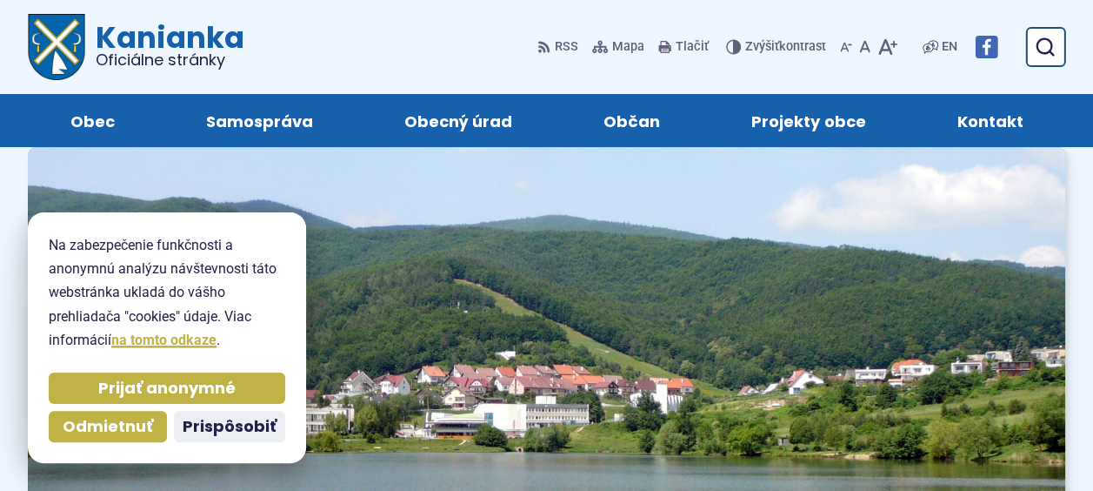
click at [221, 317] on p "Na zabezpečenie funkčnosti a anonymnú analýzu návštevnosti táto webstránka ukla…" at bounding box center [167, 292] width 237 height 118
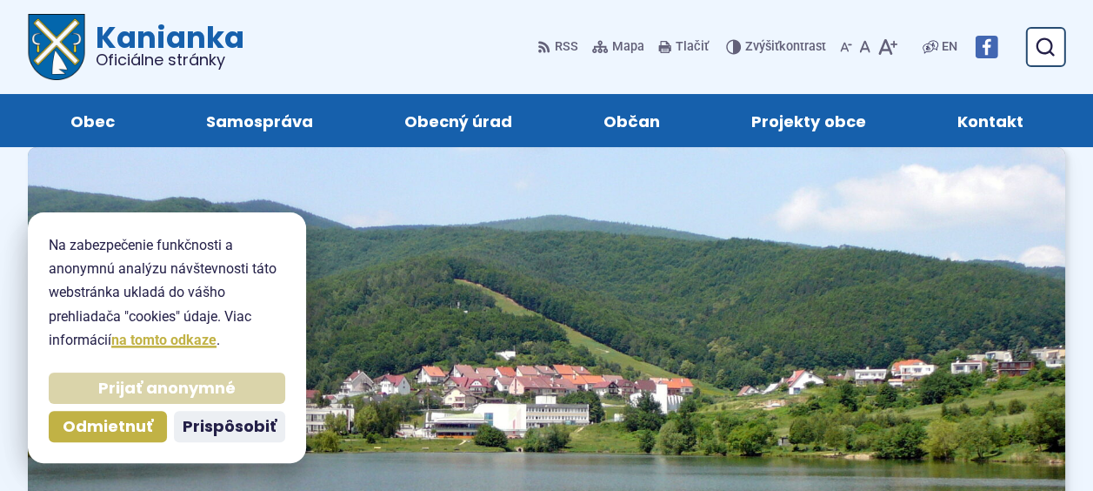
click at [153, 380] on span "Prijať anonymné" at bounding box center [166, 388] width 137 height 20
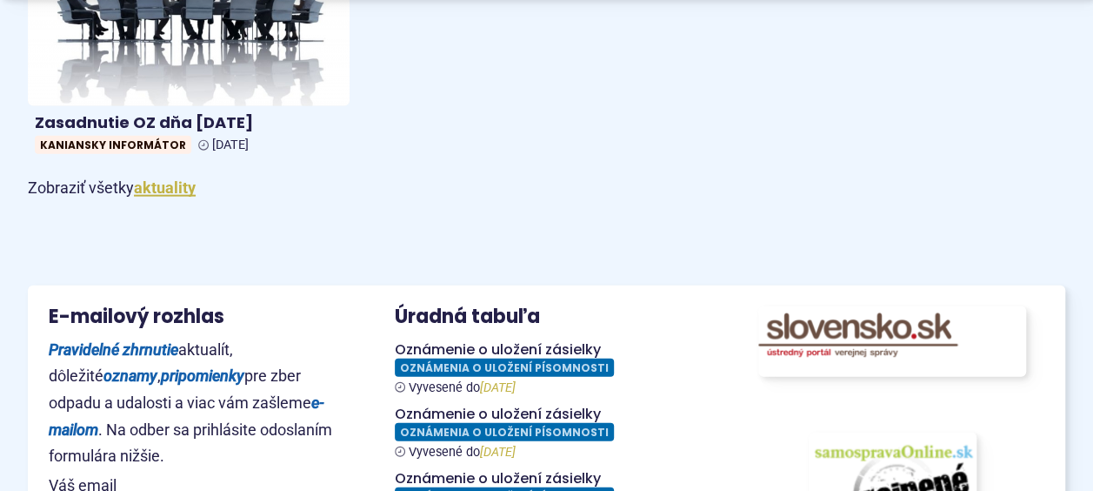
scroll to position [1975, 0]
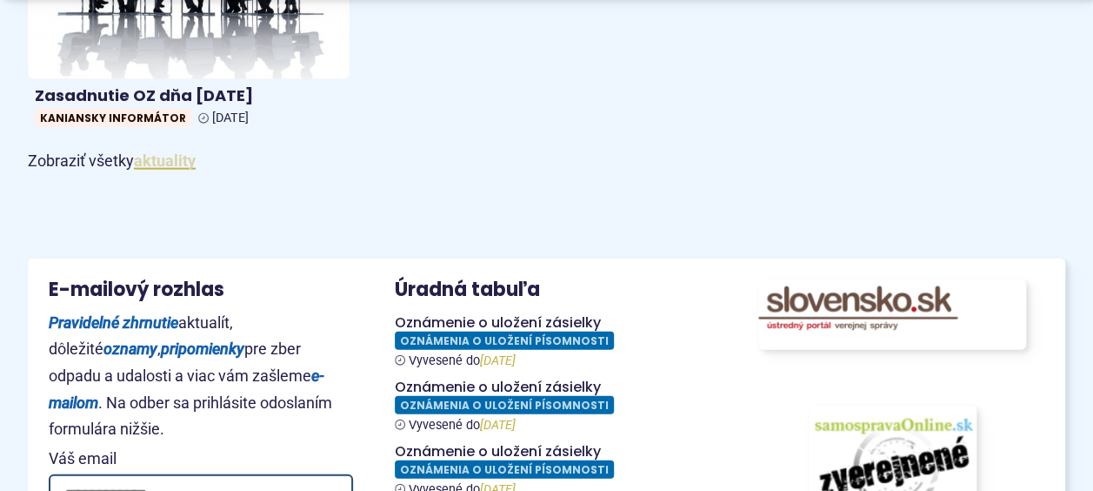
click at [150, 164] on link "aktuality" at bounding box center [165, 160] width 62 height 18
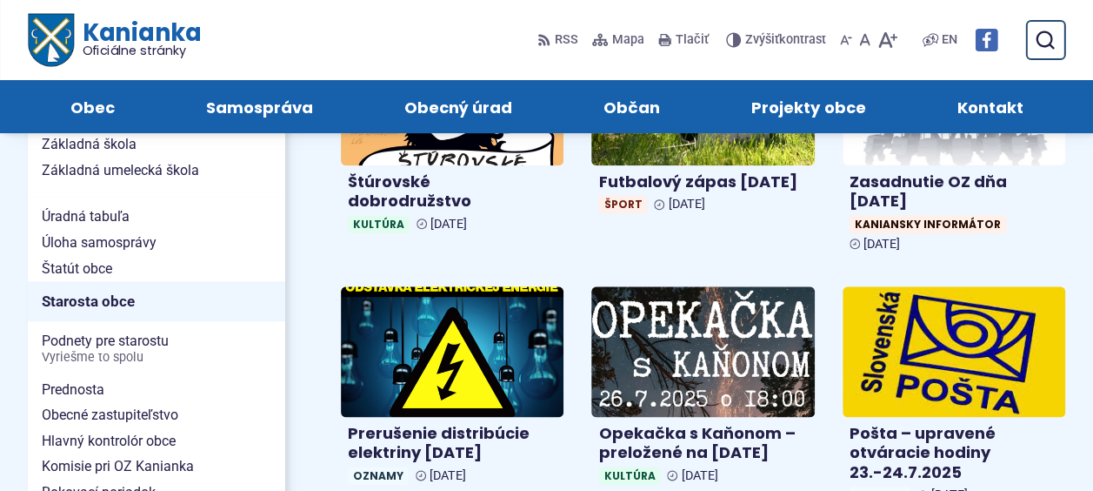
scroll to position [932, 0]
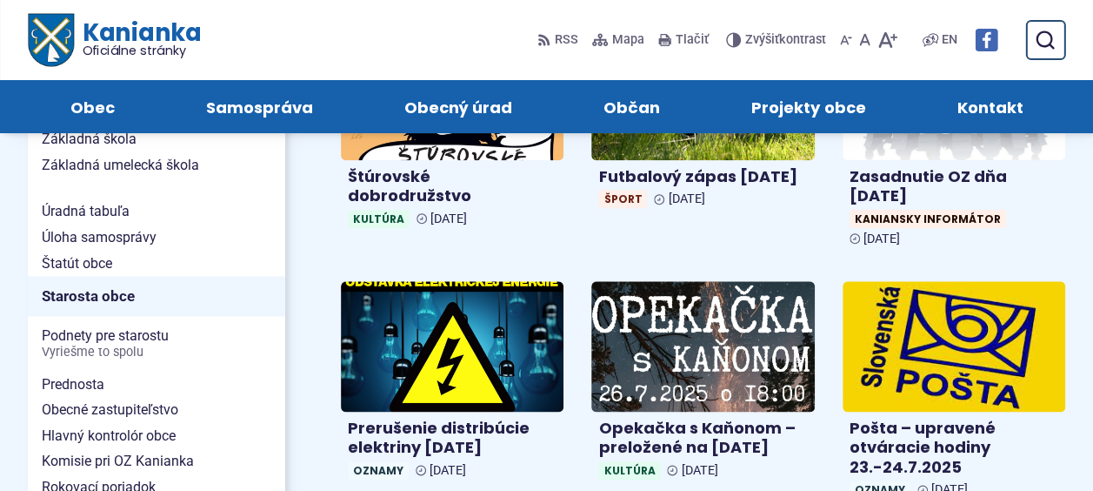
drag, startPoint x: 1086, startPoint y: 190, endPoint x: 1077, endPoint y: 209, distance: 21.0
click at [1077, 209] on div "Všetko Kaniansky informátor Kultúra Obecný rozhlas Oznamy Reportáže Šport Voľby…" at bounding box center [703, 19] width 780 height 1154
drag, startPoint x: 1077, startPoint y: 209, endPoint x: 1084, endPoint y: 268, distance: 59.6
click at [1084, 268] on div "Všetko Kaniansky informátor Kultúra Obecný rozhlas Oznamy Reportáže Šport Voľby…" at bounding box center [703, 19] width 780 height 1154
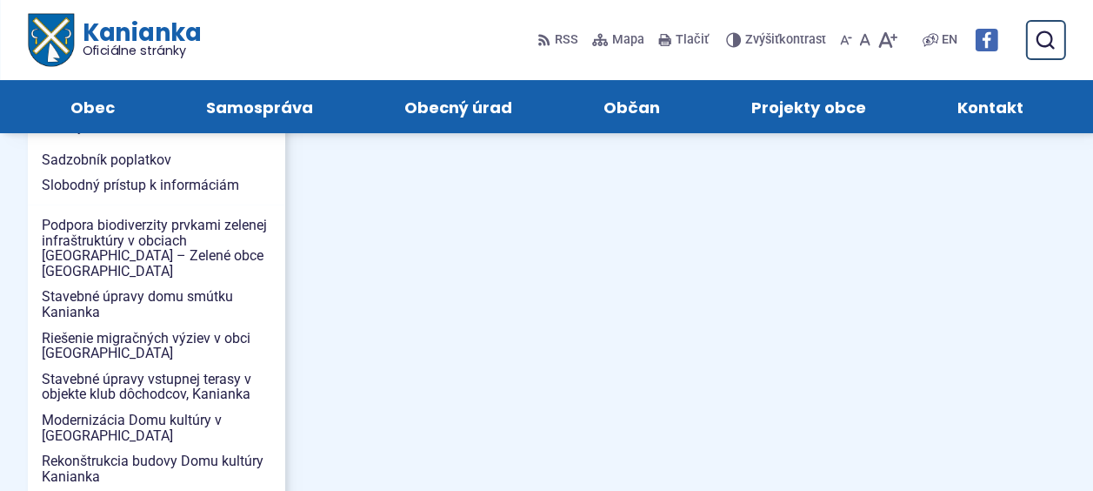
scroll to position [1721, 0]
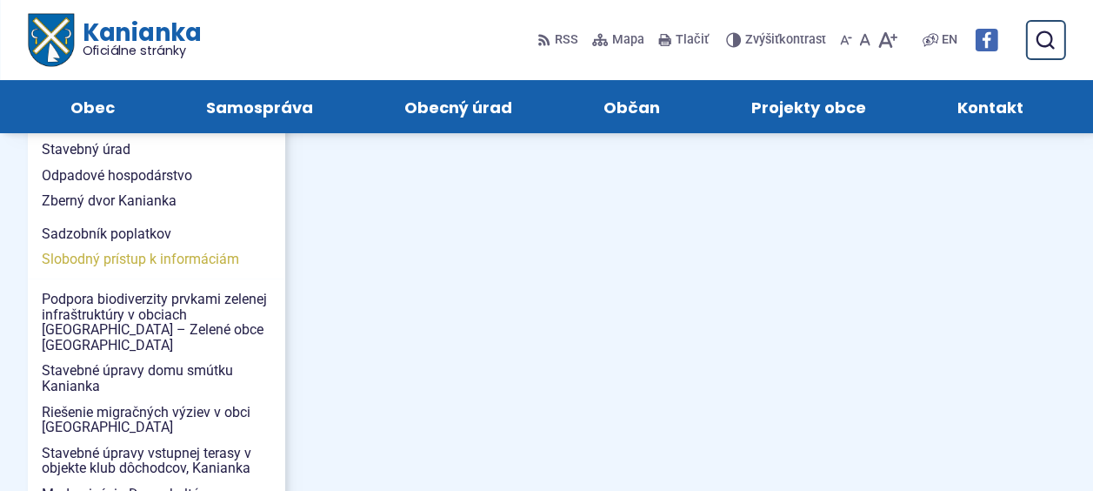
click at [201, 246] on span "Slobodný prístup k informáciám" at bounding box center [157, 259] width 230 height 26
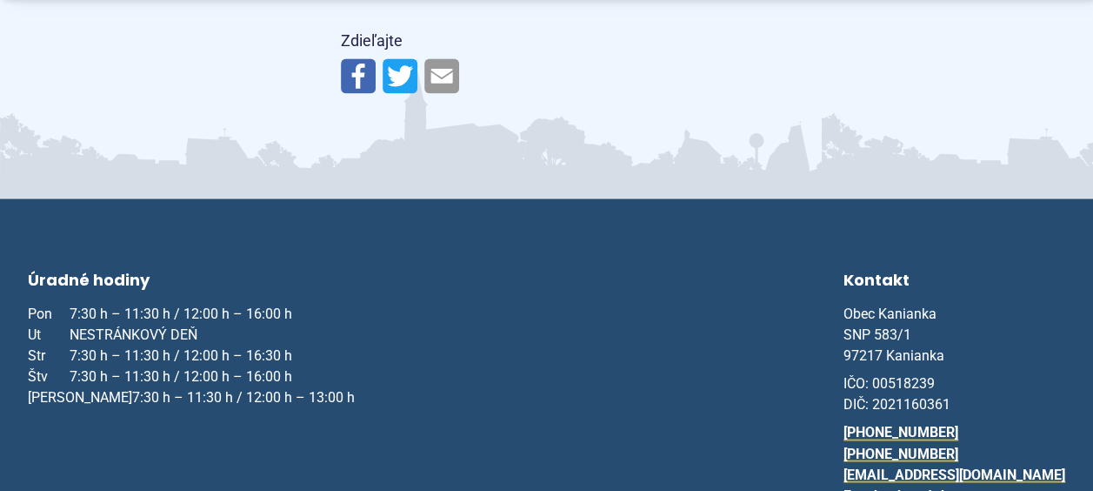
scroll to position [4567, 0]
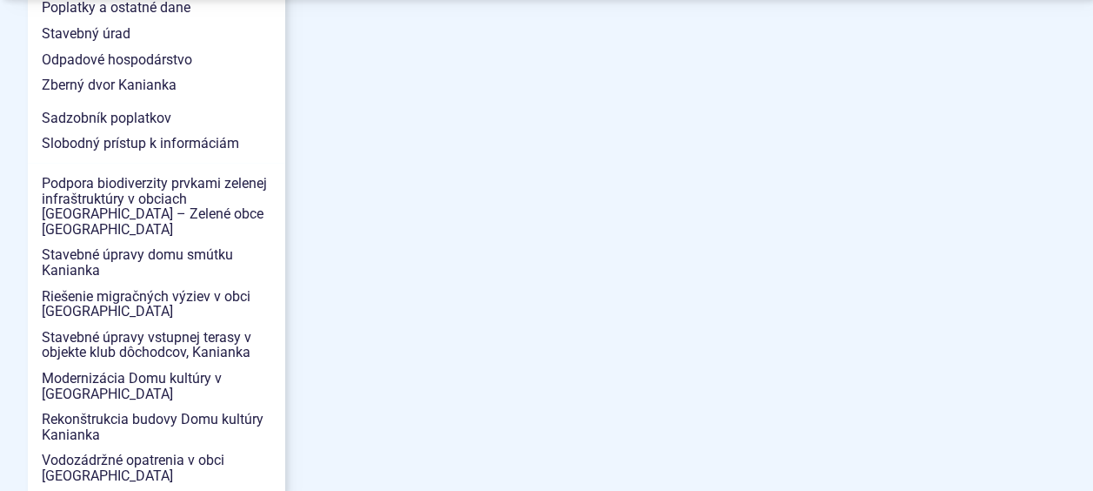
scroll to position [1865, 0]
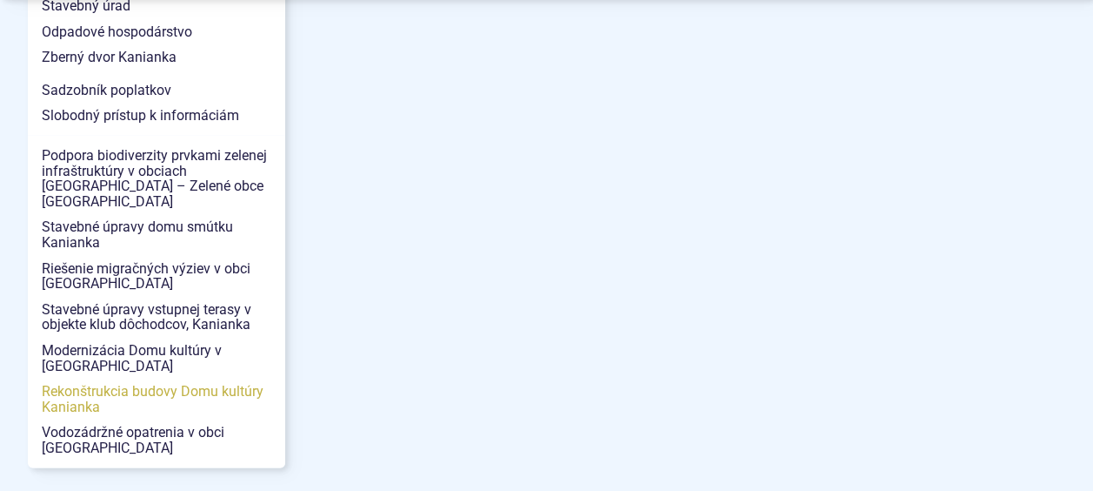
click at [97, 378] on span "Rekonštrukcia budovy Domu kultúry Kanianka" at bounding box center [157, 398] width 230 height 41
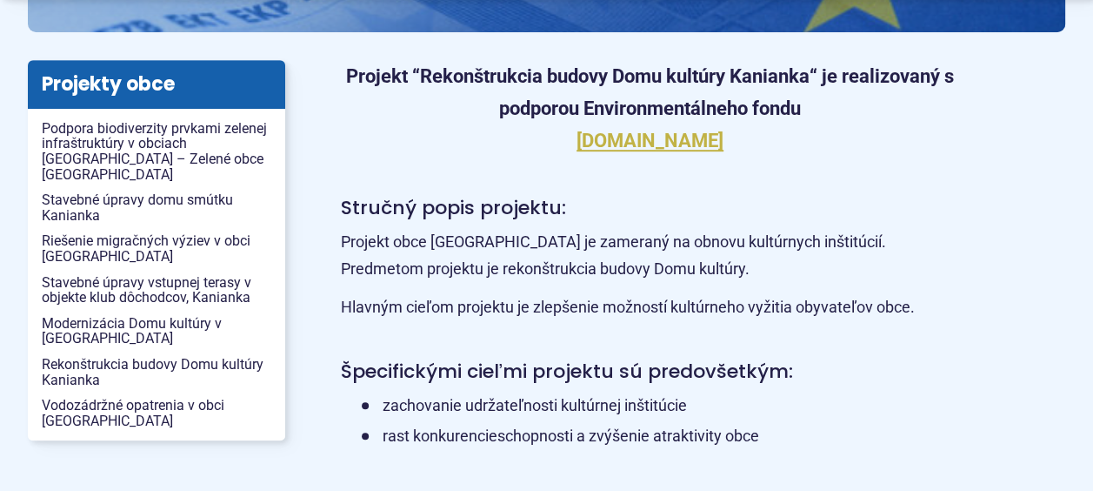
scroll to position [399, 0]
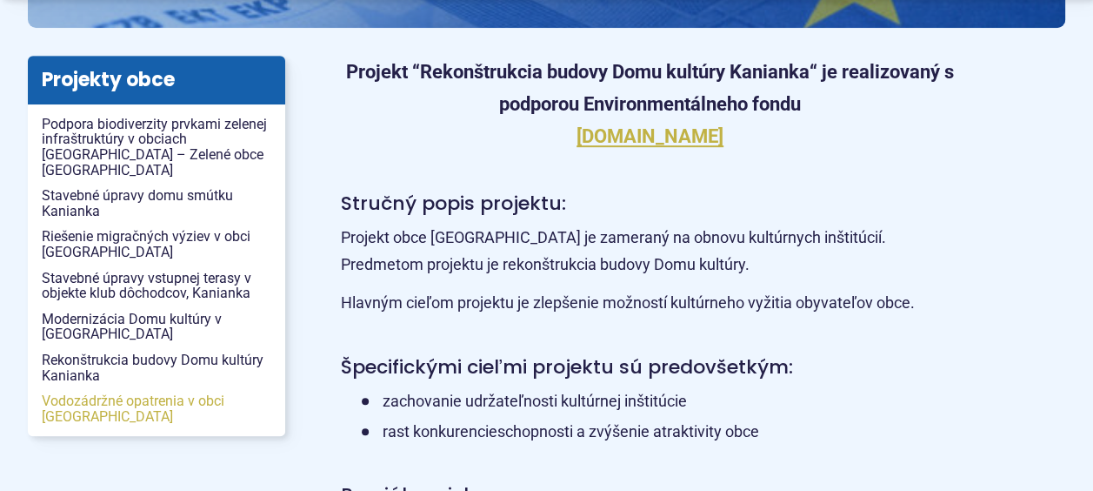
click at [71, 388] on span "Vodozádržné opatrenia v obci [GEOGRAPHIC_DATA]" at bounding box center [157, 408] width 230 height 41
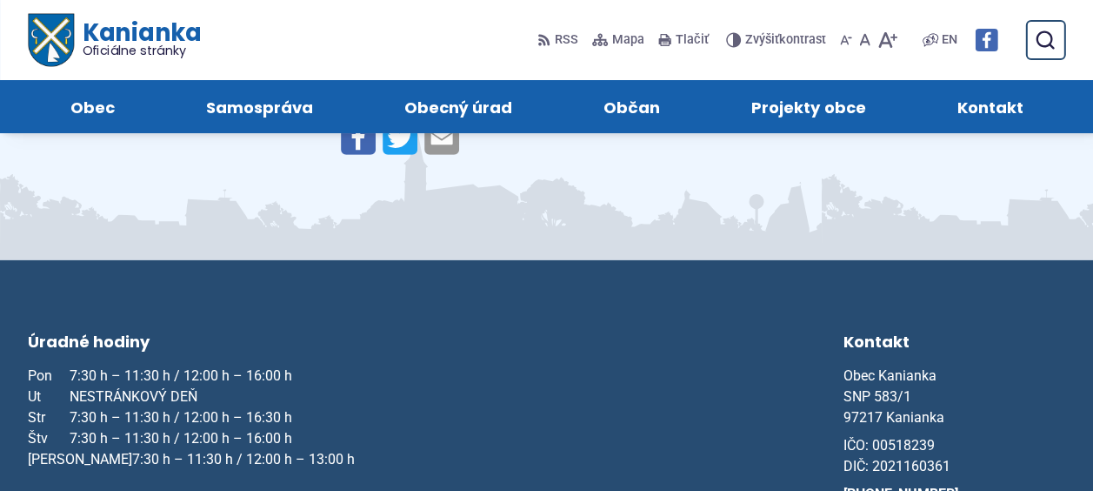
scroll to position [1928, 0]
